Goal: Transaction & Acquisition: Purchase product/service

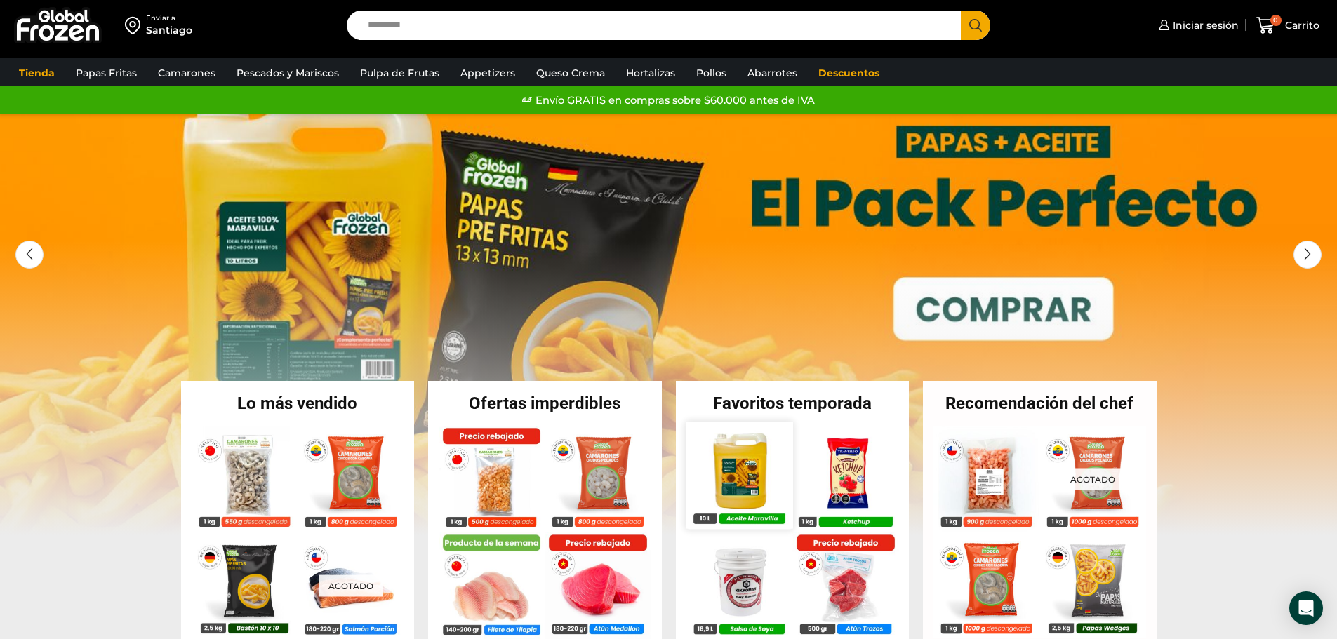
click at [753, 476] on img at bounding box center [739, 475] width 107 height 107
